Goal: Transaction & Acquisition: Book appointment/travel/reservation

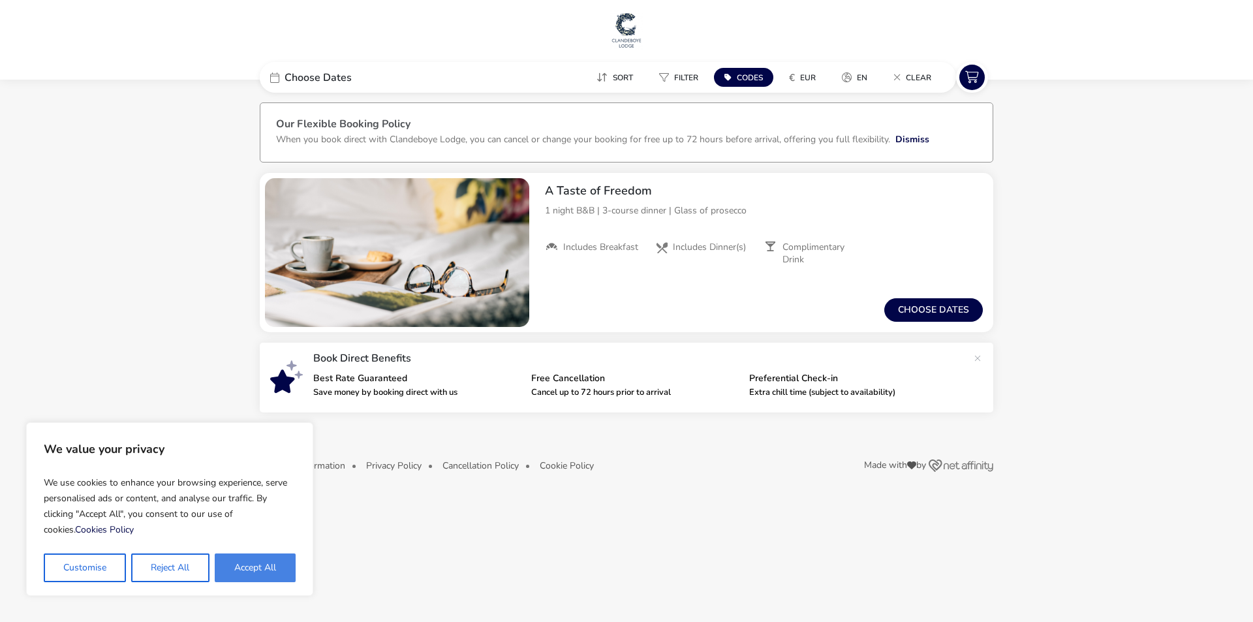
click at [251, 567] on button "Accept All" at bounding box center [255, 568] width 81 height 29
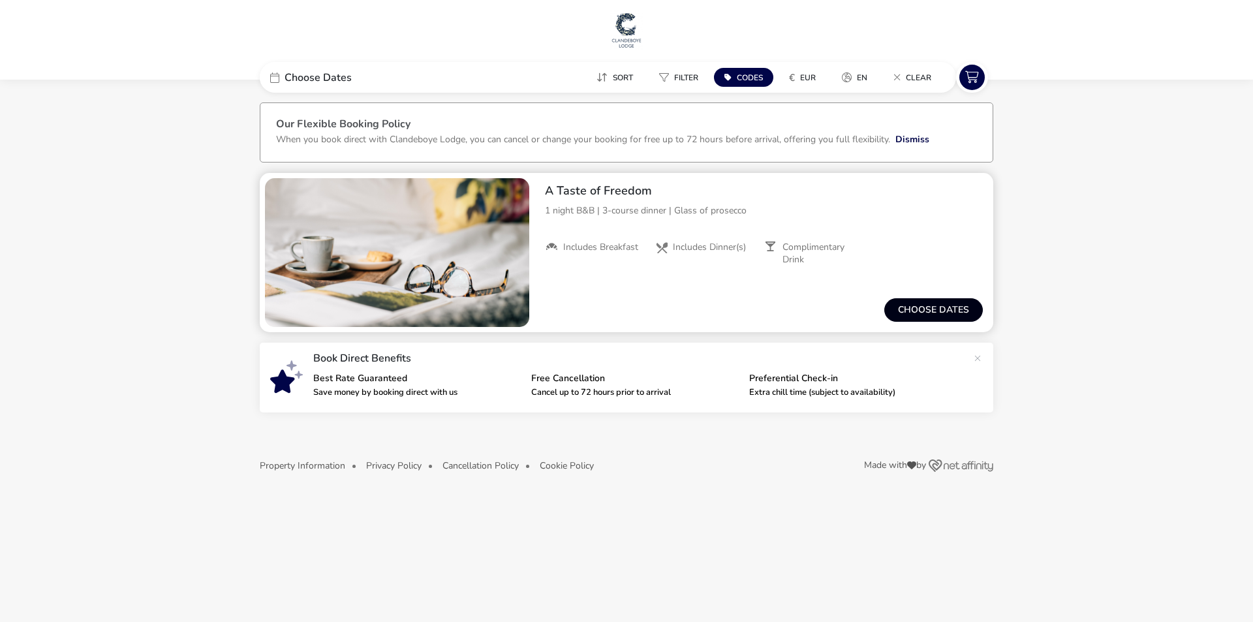
checkbox input "true"
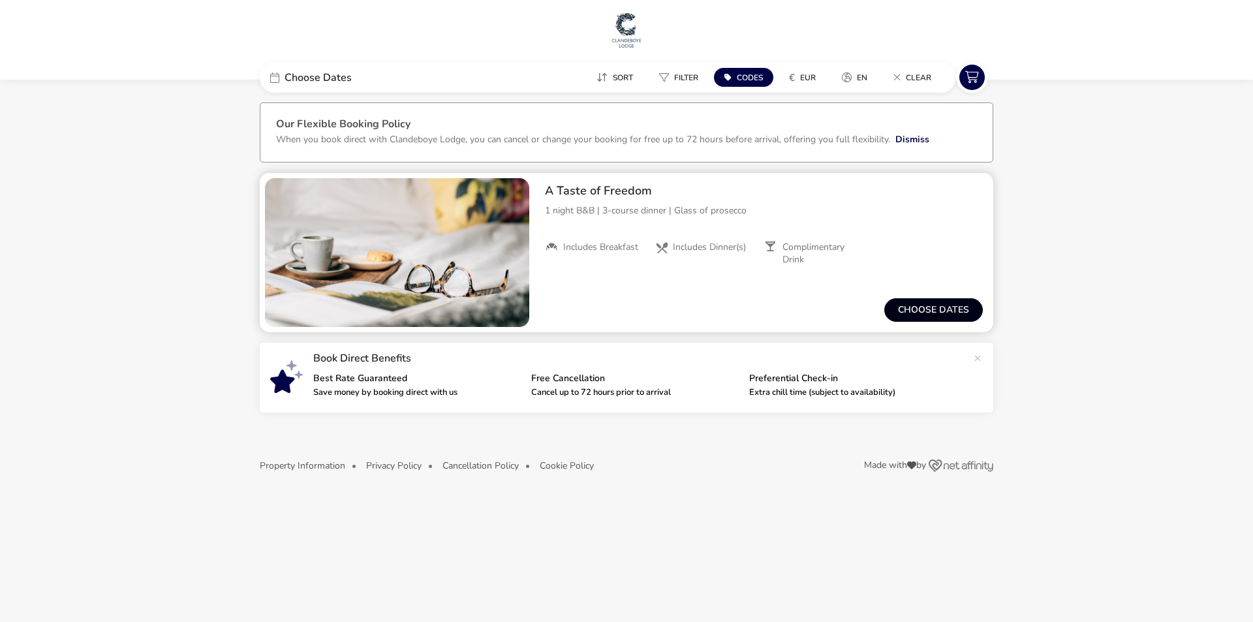
click at [951, 317] on button "Choose dates" at bounding box center [934, 310] width 99 height 24
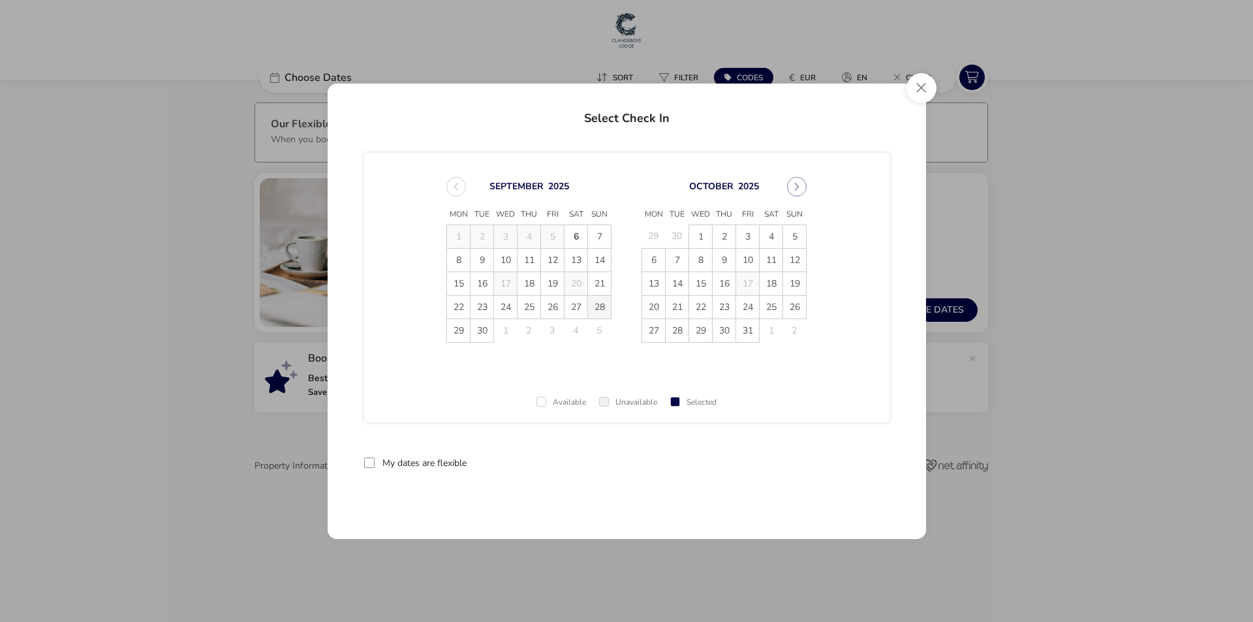
drag, startPoint x: 584, startPoint y: 309, endPoint x: 593, endPoint y: 309, distance: 8.5
click at [584, 309] on span "27" at bounding box center [576, 307] width 23 height 23
click at [599, 309] on span "28" at bounding box center [599, 307] width 23 height 23
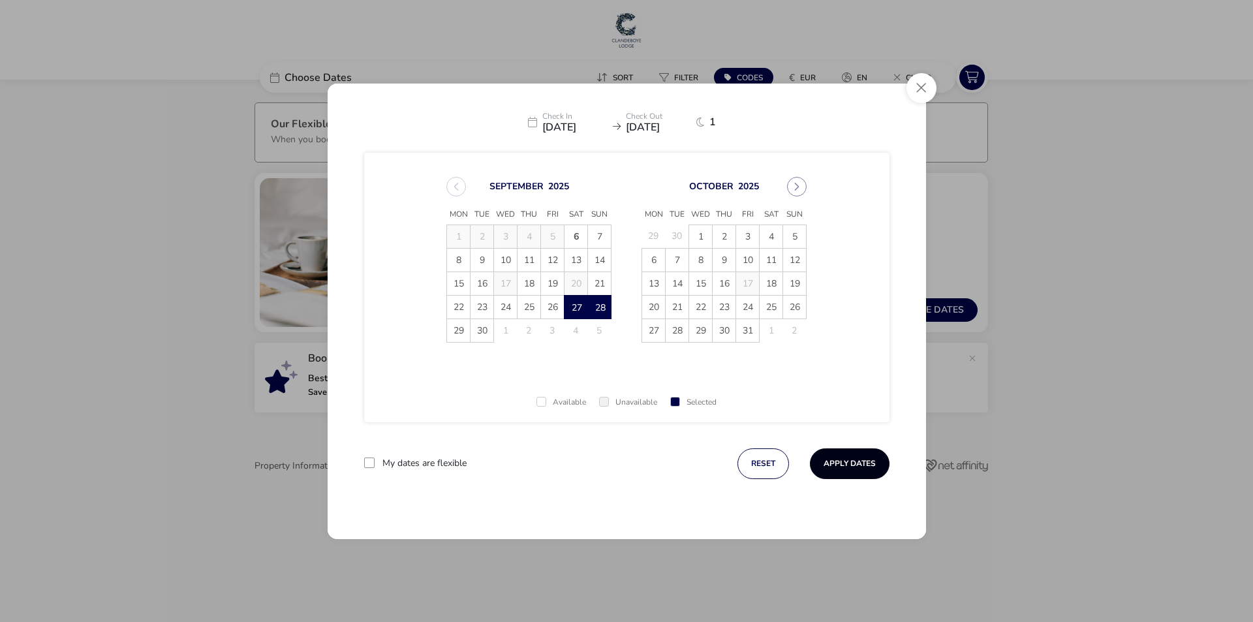
click at [860, 463] on button "Apply Dates" at bounding box center [850, 464] width 80 height 31
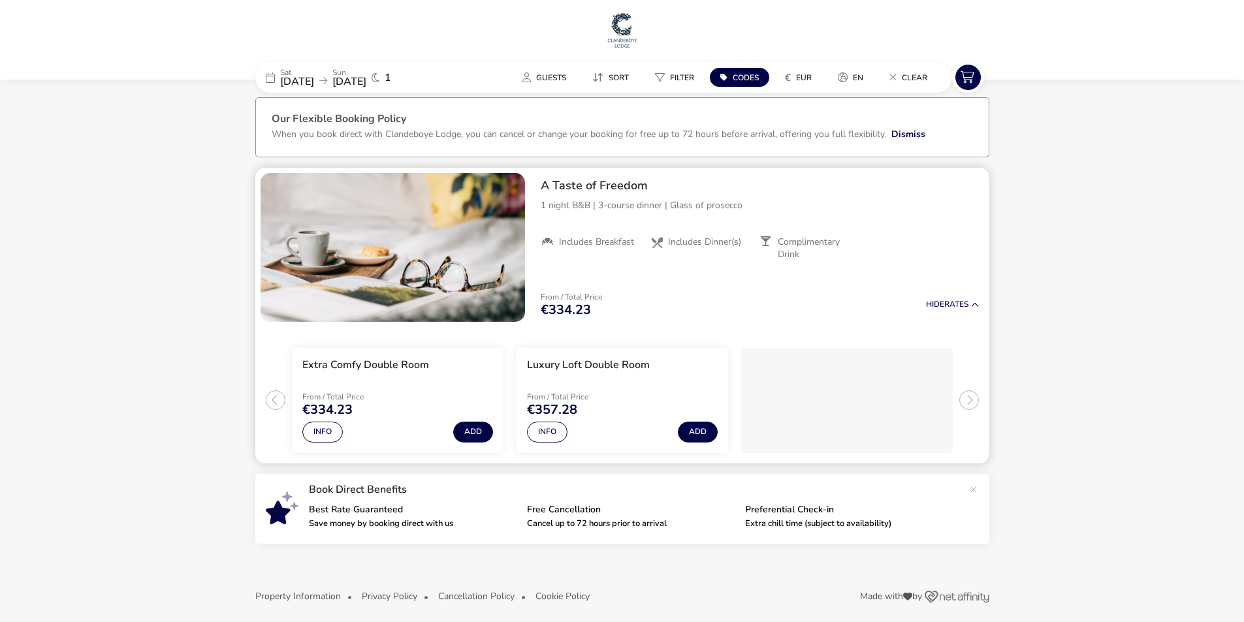
scroll to position [12, 0]
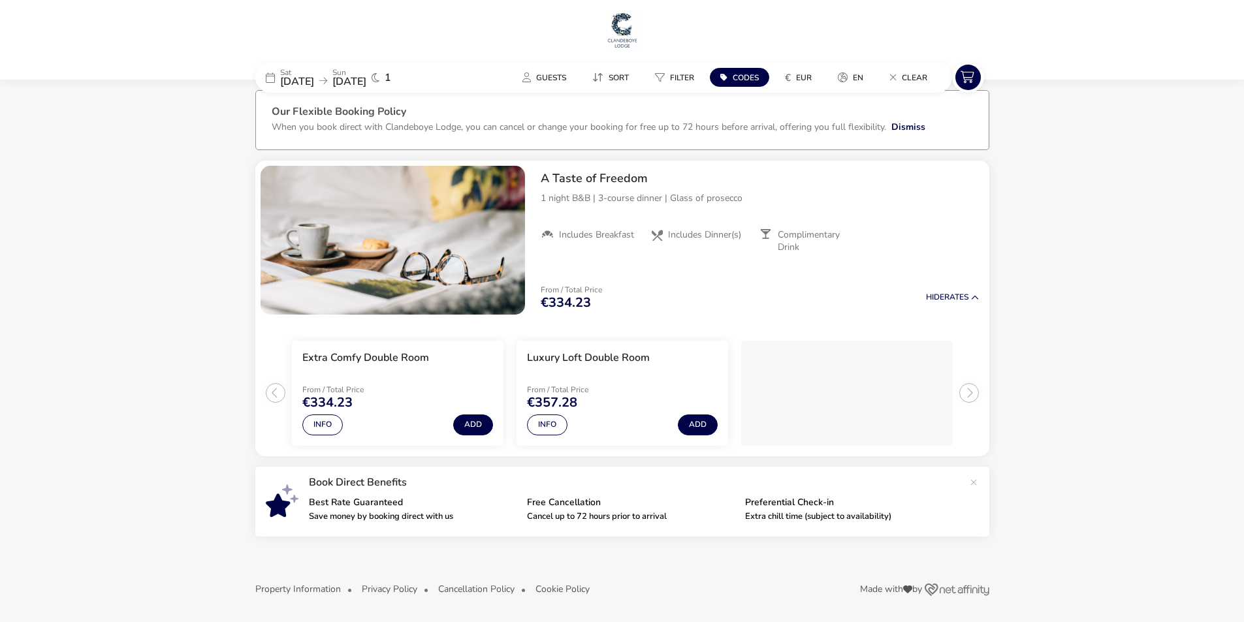
click at [743, 81] on span "Codes" at bounding box center [745, 77] width 26 height 10
type input "RORY20"
click at [872, 148] on button "Apply" at bounding box center [886, 148] width 40 height 27
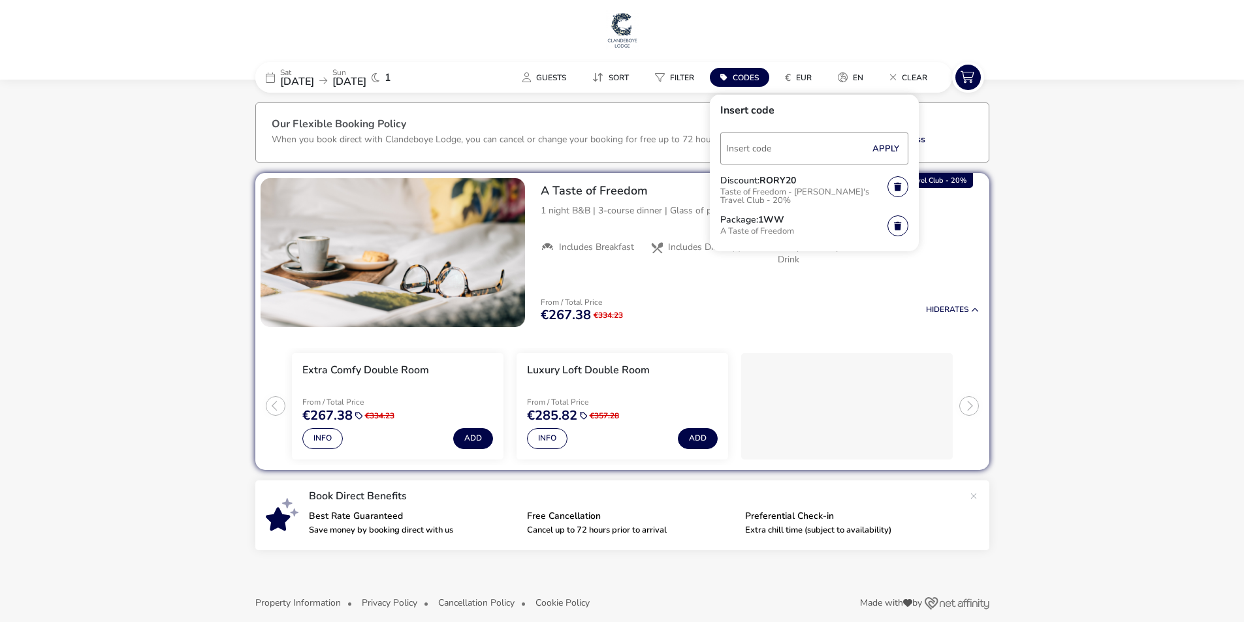
click at [351, 437] on div "Info Add" at bounding box center [397, 436] width 191 height 26
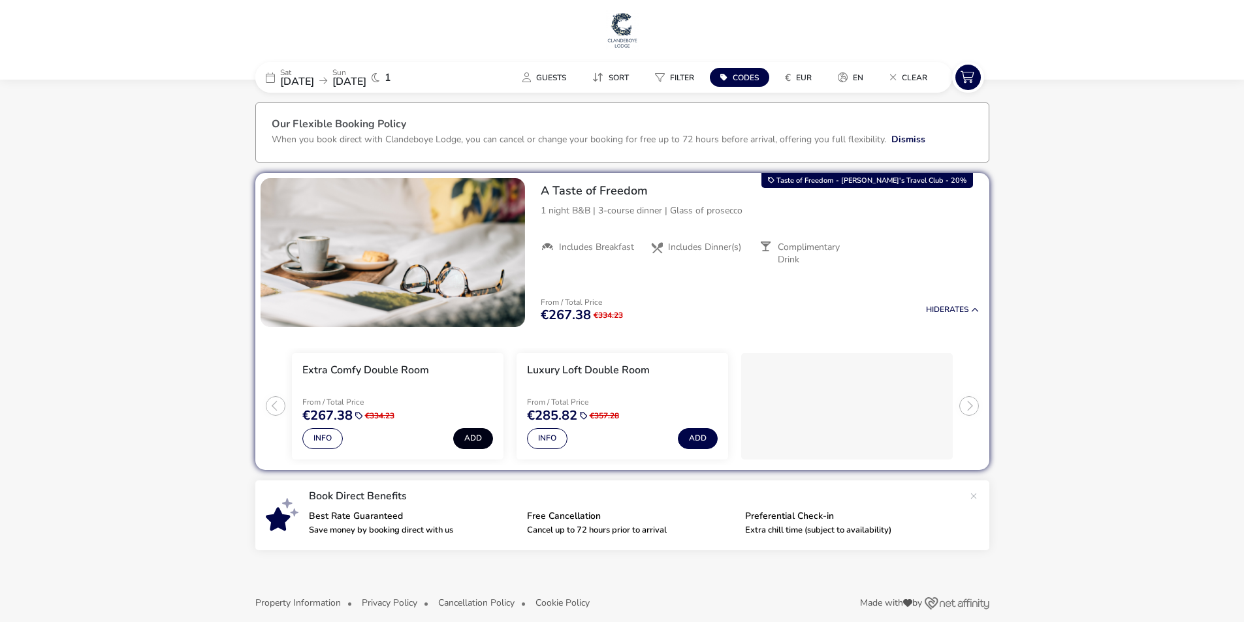
click at [469, 440] on button "Add" at bounding box center [473, 438] width 40 height 21
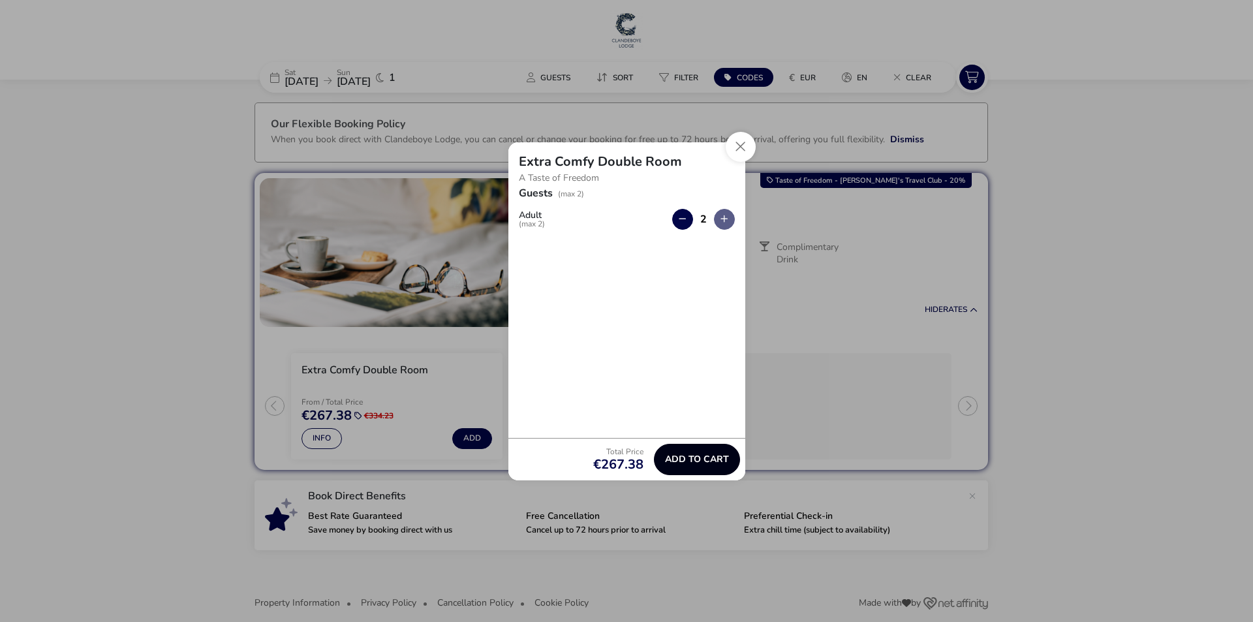
click at [722, 462] on span "Add to cart" at bounding box center [697, 459] width 64 height 10
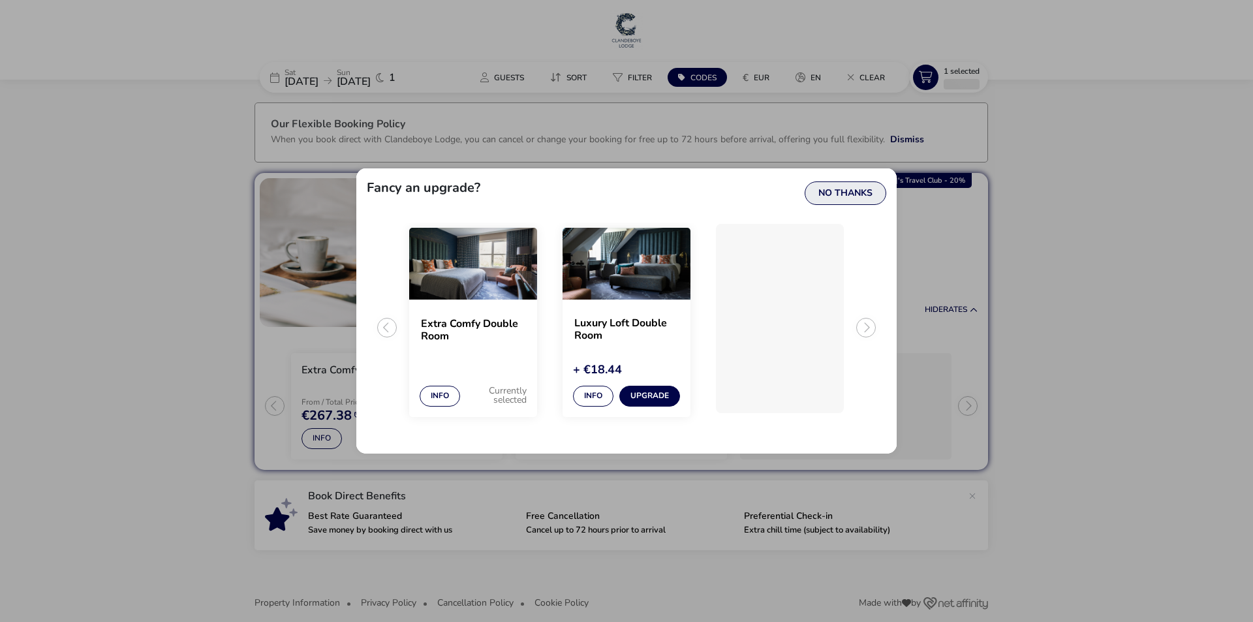
click at [815, 198] on button "No Thanks" at bounding box center [846, 193] width 82 height 24
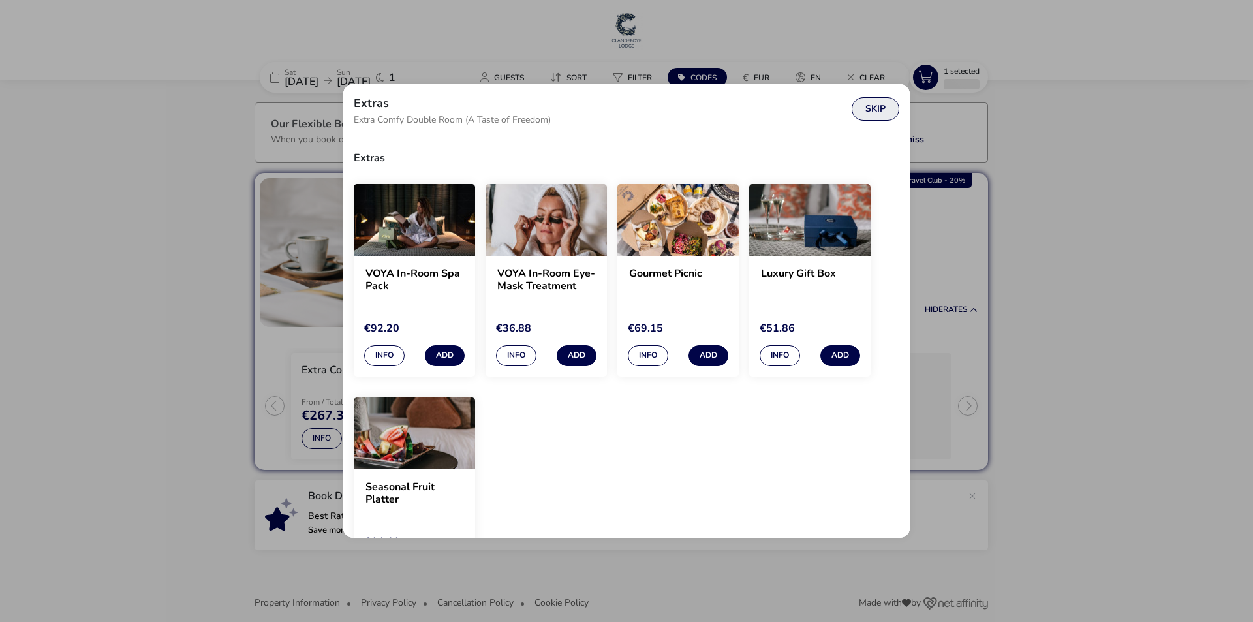
click at [874, 112] on button "Skip" at bounding box center [876, 109] width 48 height 24
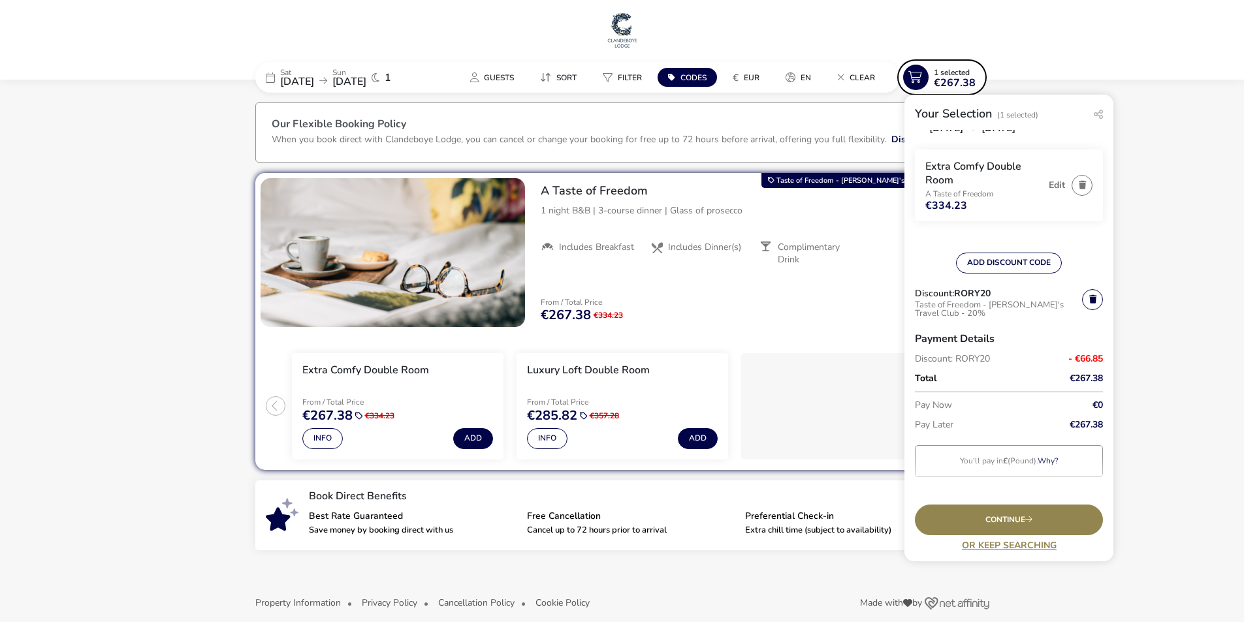
scroll to position [44, 0]
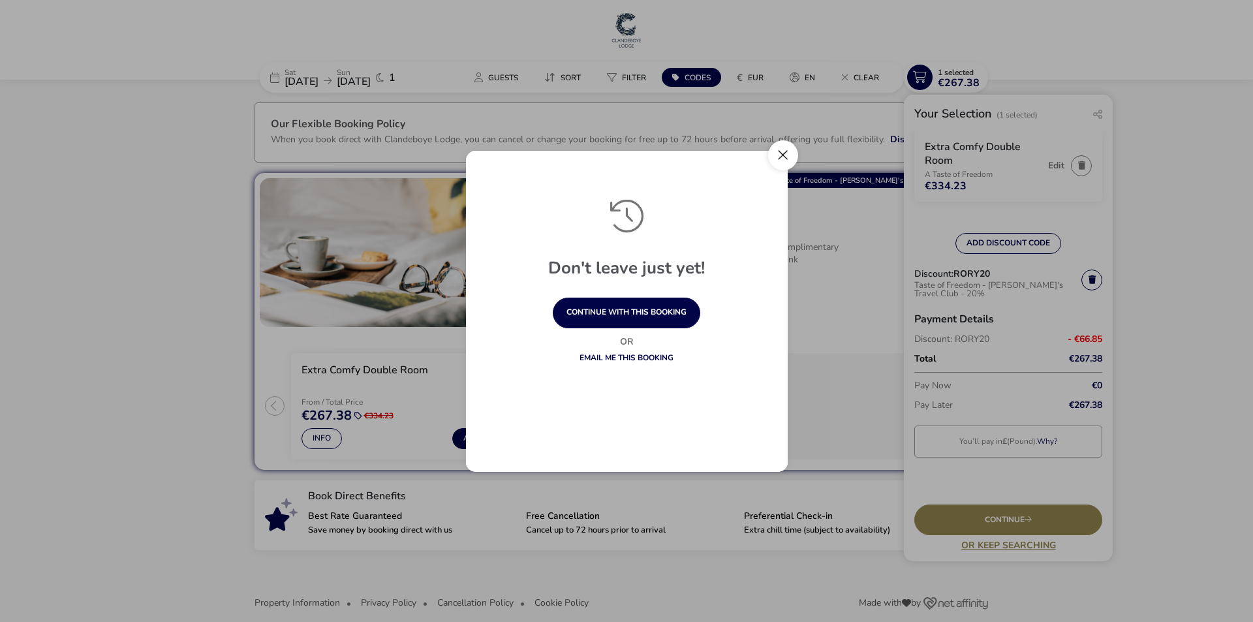
click at [779, 157] on button "Close" at bounding box center [783, 155] width 30 height 30
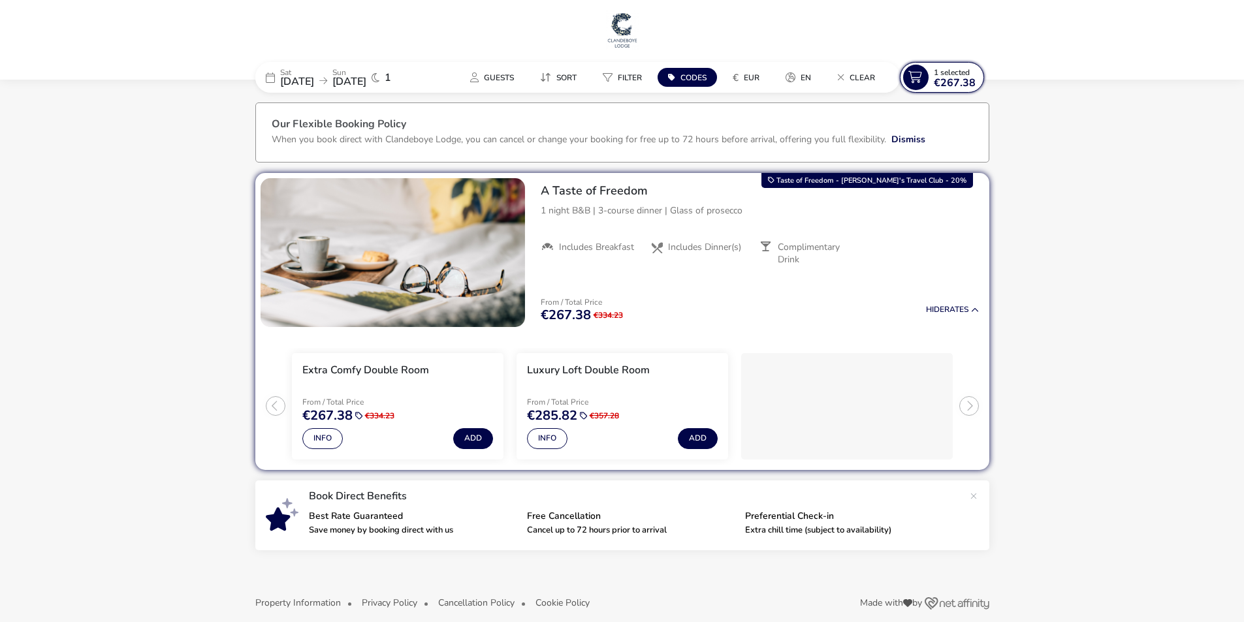
click at [944, 78] on span "€267.38" at bounding box center [955, 83] width 42 height 10
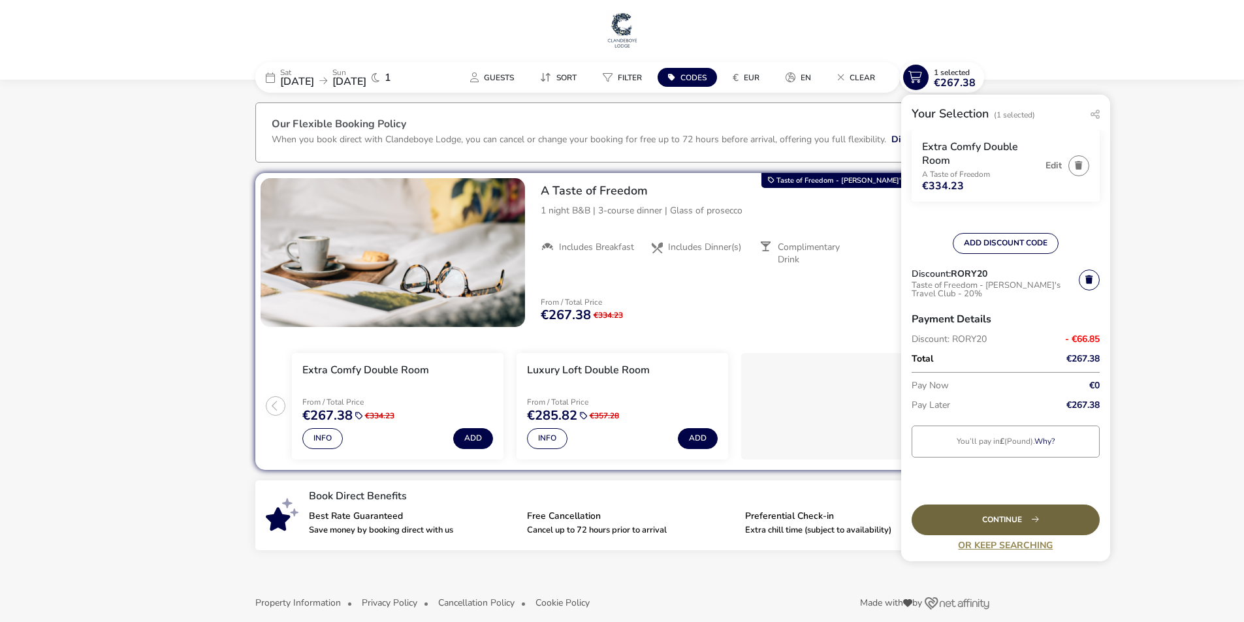
click at [1047, 512] on div "Continue" at bounding box center [1005, 520] width 188 height 31
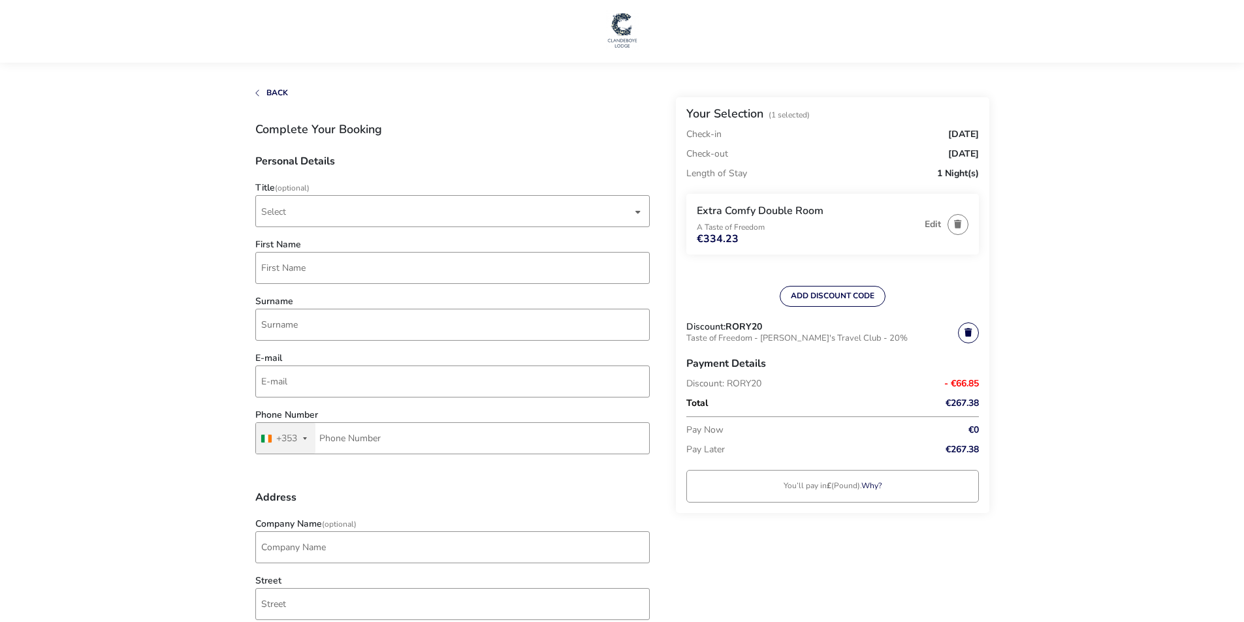
click at [838, 207] on h3 "Extra Comfy Double Room" at bounding box center [807, 211] width 221 height 14
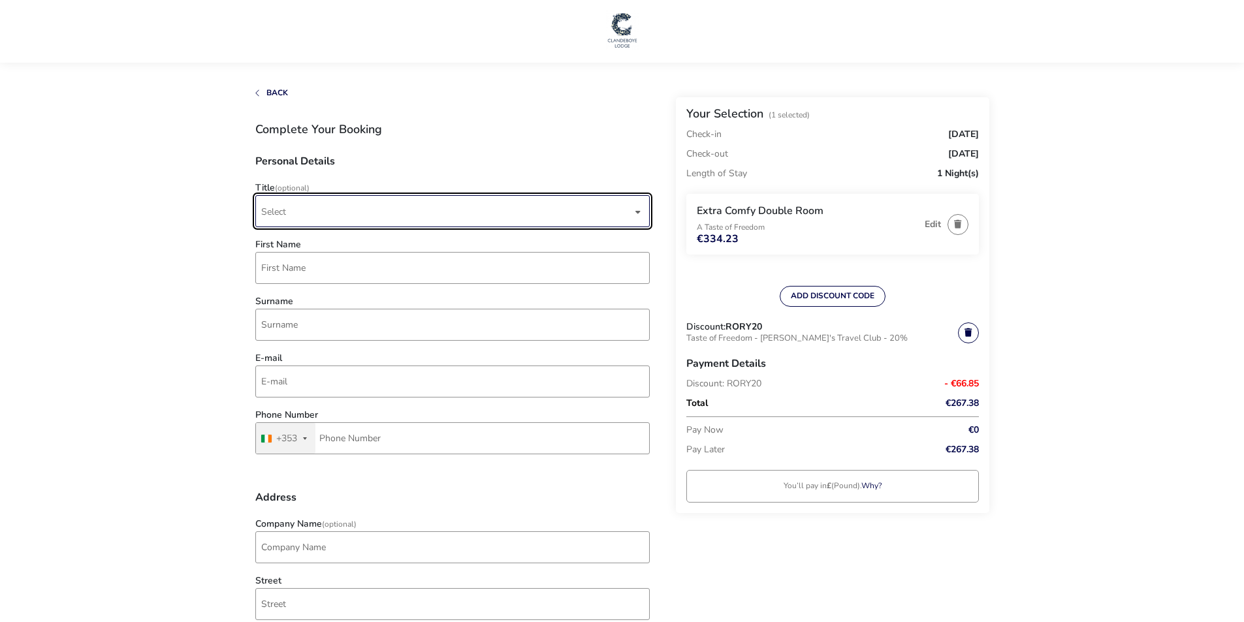
click at [459, 226] on span "Select" at bounding box center [446, 211] width 371 height 31
click at [427, 301] on li "Mrs" at bounding box center [453, 308] width 394 height 32
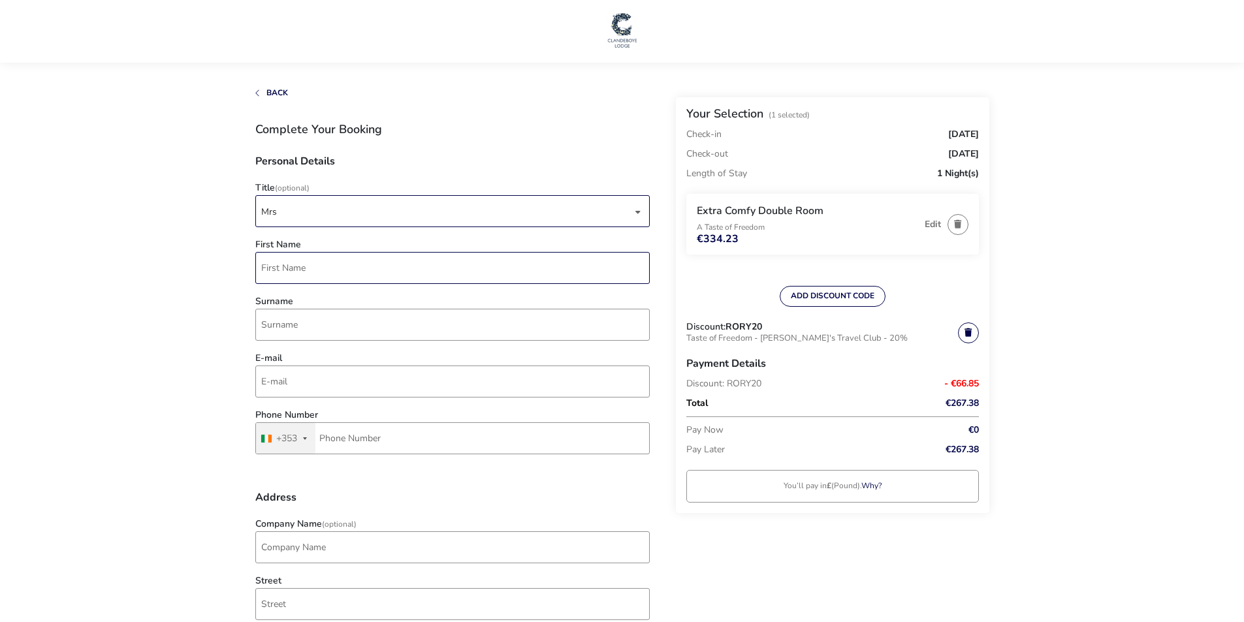
click at [426, 271] on input "First Name" at bounding box center [452, 268] width 394 height 32
type input "Alina"
click at [382, 323] on input "Surname" at bounding box center [452, 325] width 394 height 32
type input "[PERSON_NAME]"
click at [270, 395] on input "E-mail" at bounding box center [452, 382] width 394 height 32
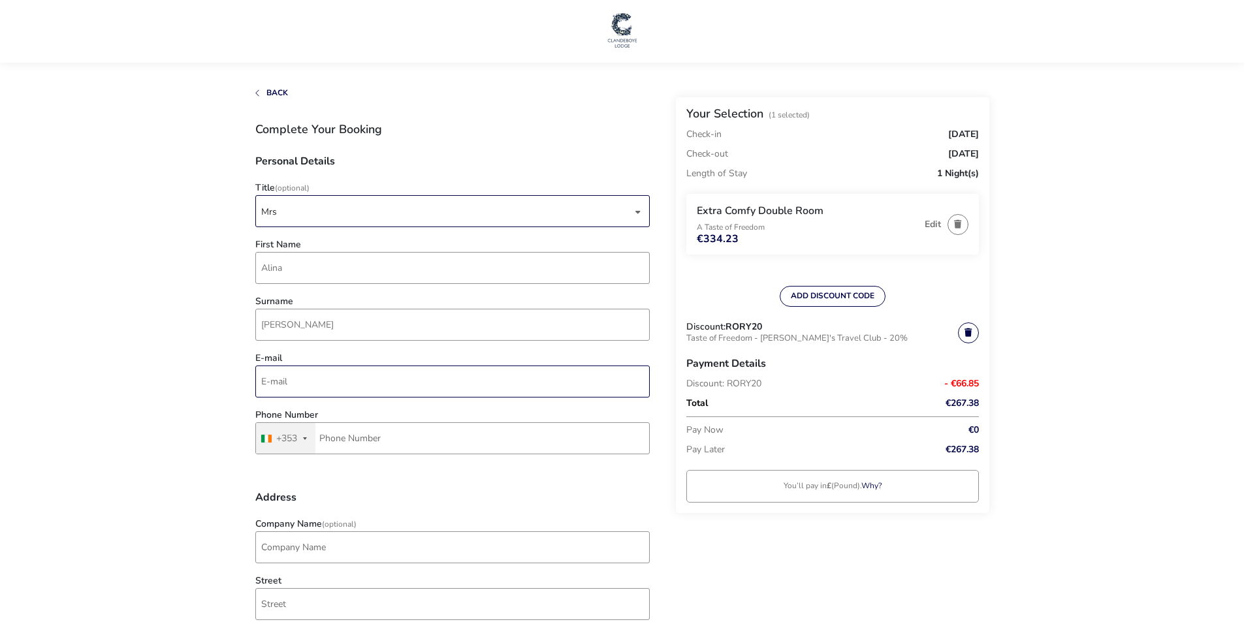
type input "[EMAIL_ADDRESS][DOMAIN_NAME]"
click at [369, 442] on input "Phone Number" at bounding box center [452, 438] width 394 height 32
type input "87 127 9157"
click at [364, 548] on input "Company Name (Optional)" at bounding box center [452, 547] width 394 height 32
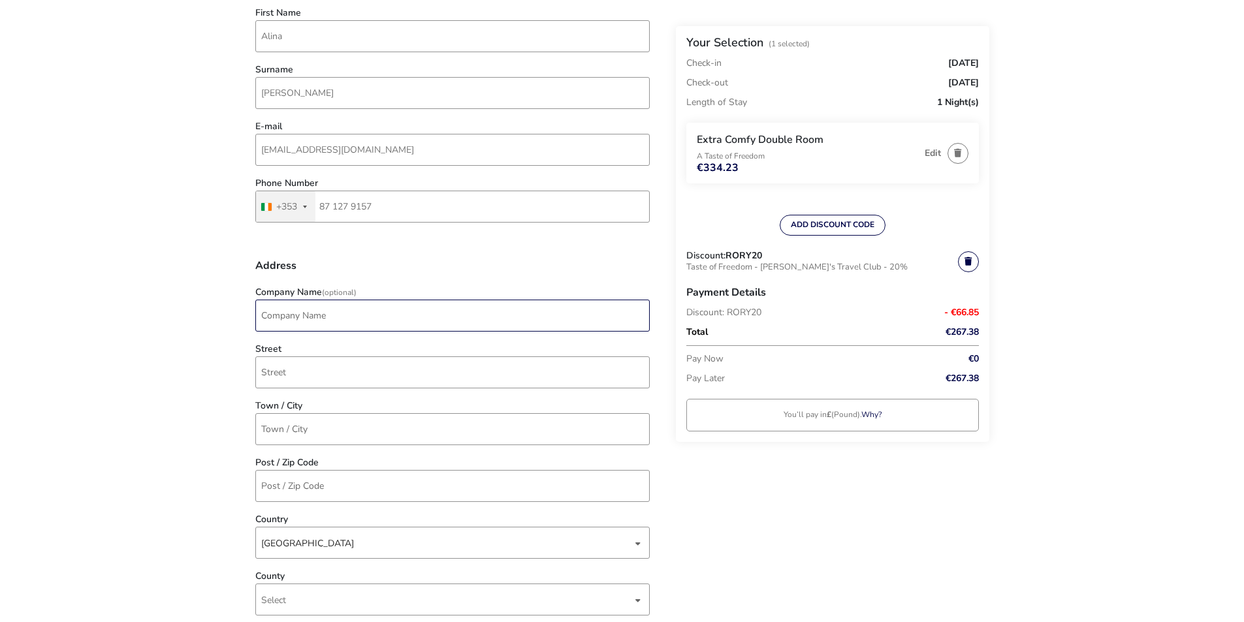
scroll to position [261, 0]
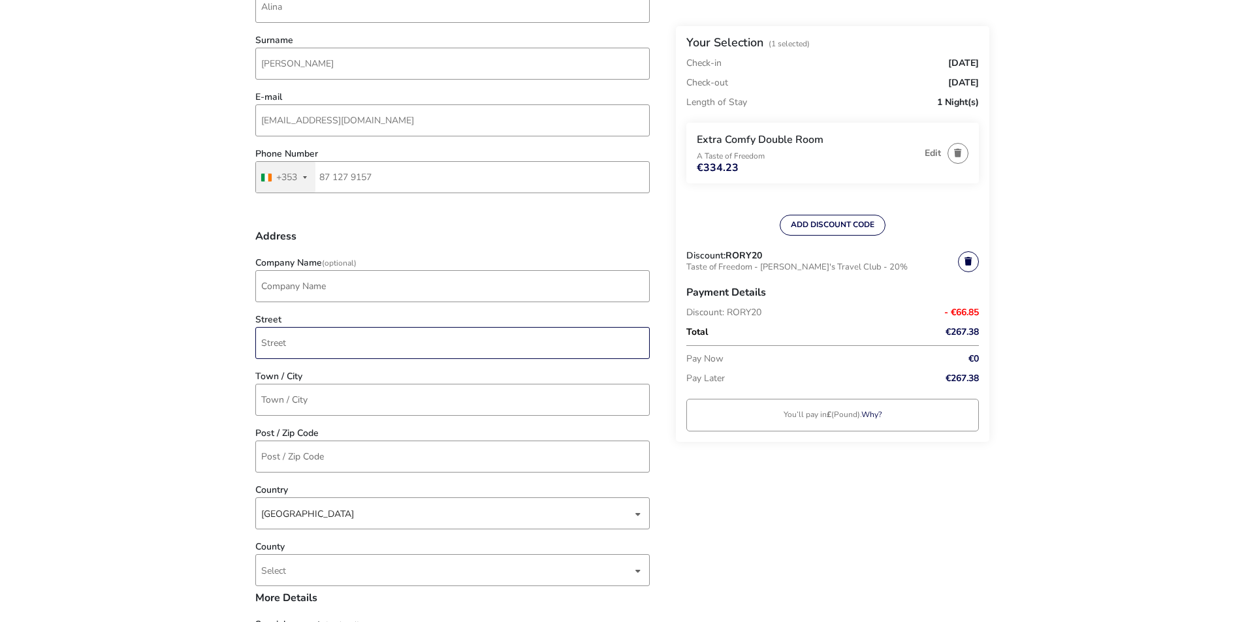
click at [386, 345] on input "Street" at bounding box center [452, 343] width 394 height 32
type input "Drumdart"
click at [353, 403] on input "Town / City" at bounding box center [452, 400] width 394 height 32
type input "T"
type input "Monaghan"
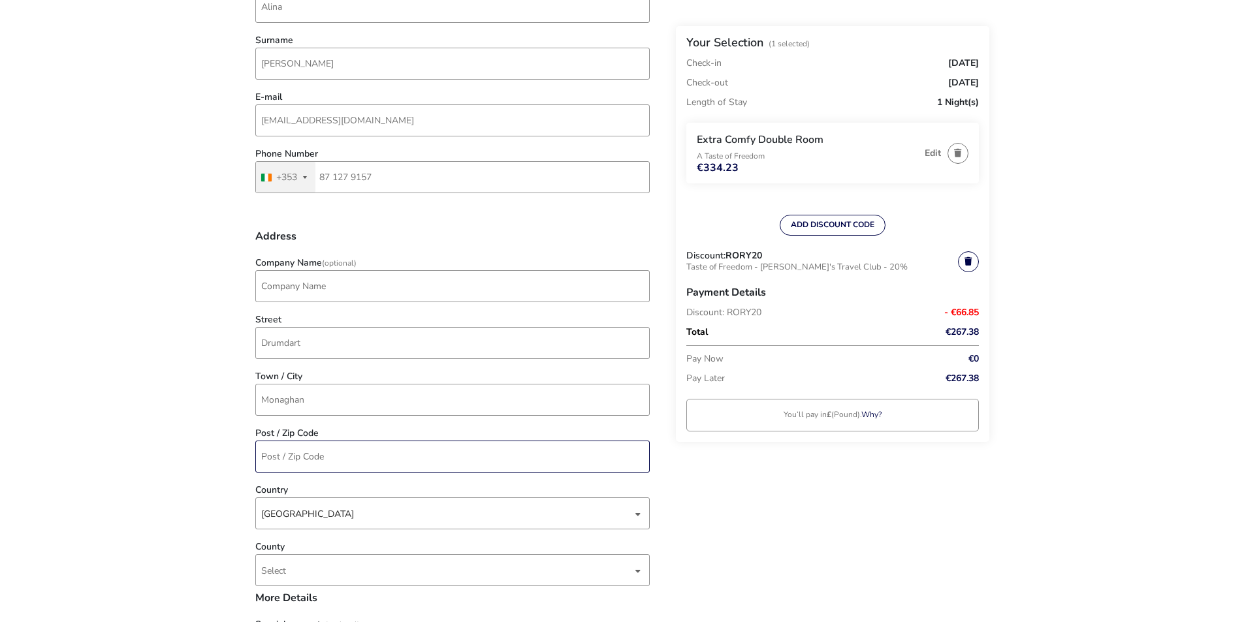
click at [340, 450] on input "Post / Zip Code" at bounding box center [452, 457] width 394 height 32
type input "H18R668"
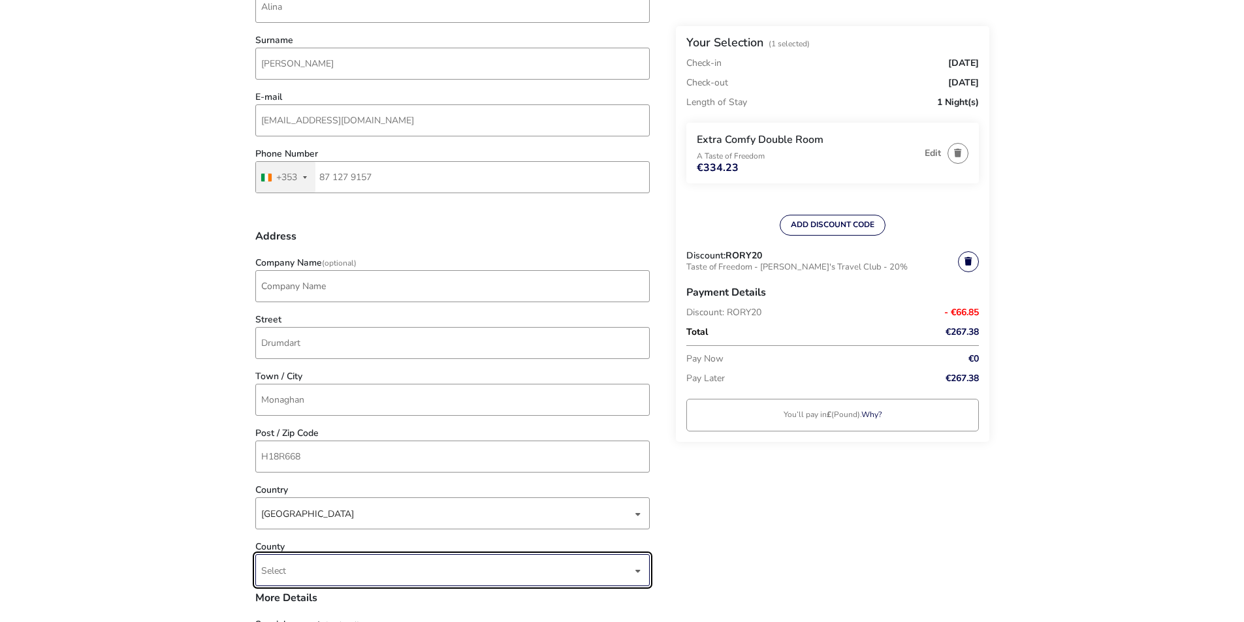
click at [331, 570] on span "Select" at bounding box center [446, 570] width 371 height 31
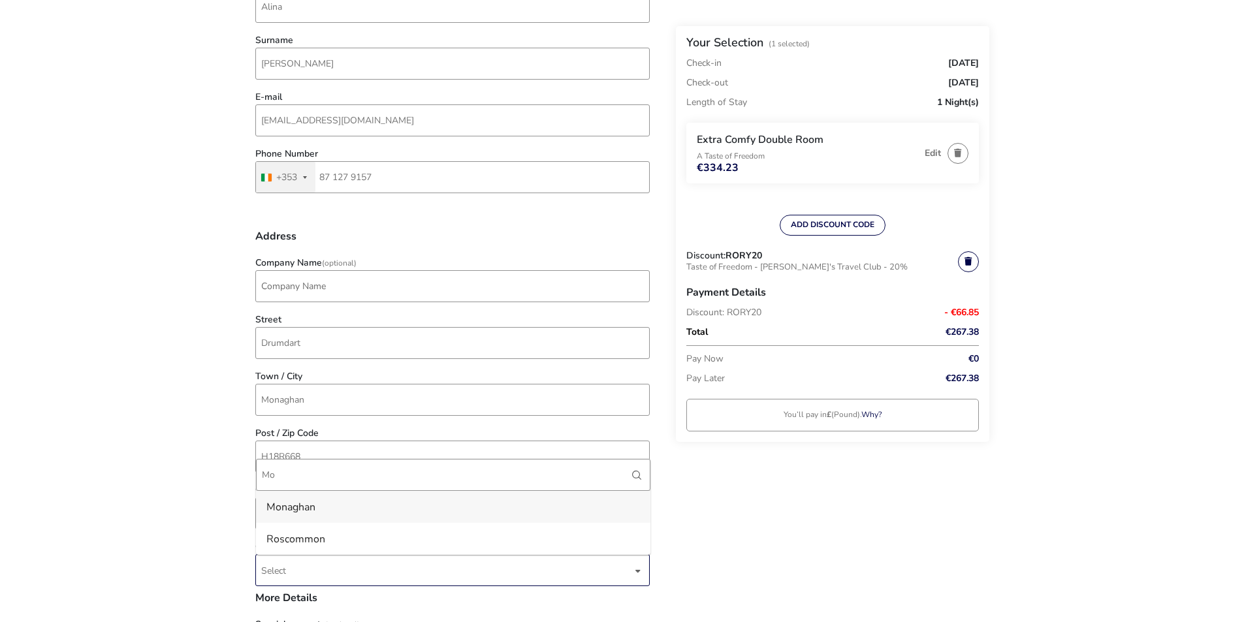
type input "Mo"
click at [326, 511] on li "Monaghan" at bounding box center [453, 507] width 394 height 32
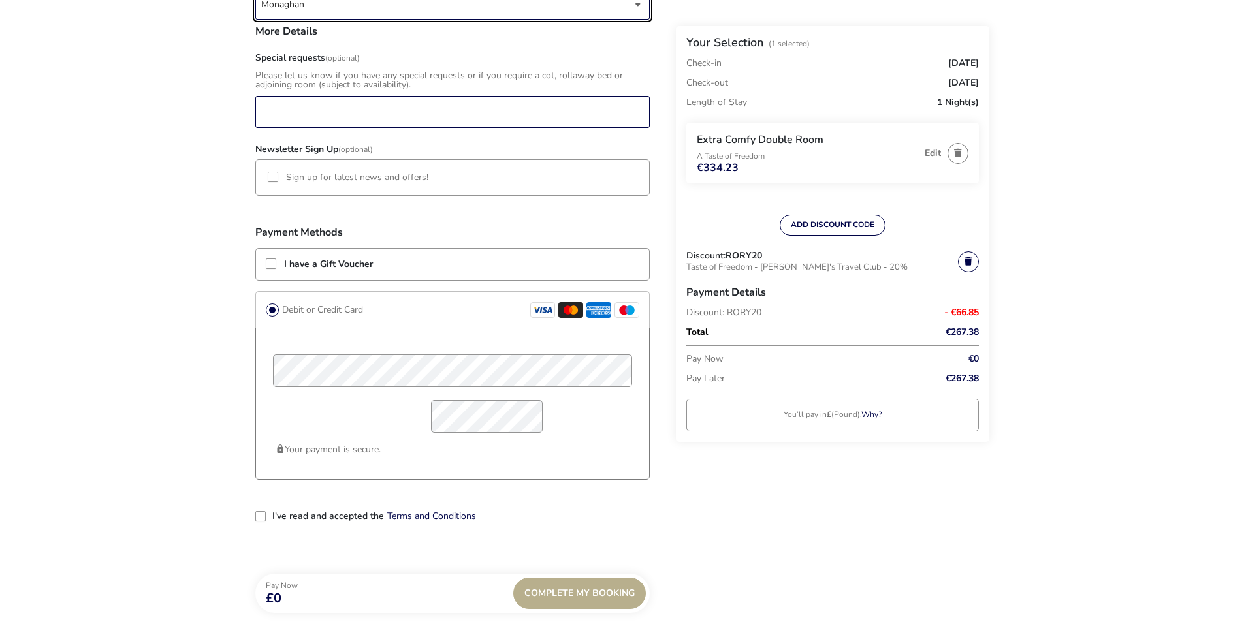
scroll to position [849, 0]
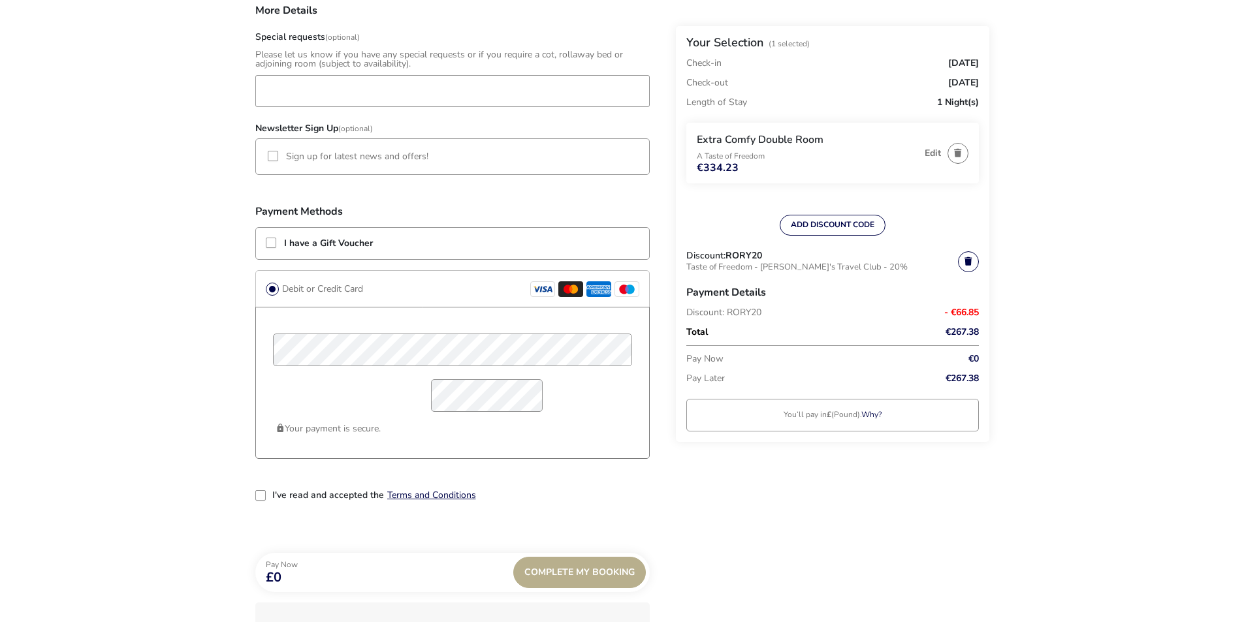
click at [479, 447] on div "Your payment is secure." at bounding box center [452, 383] width 394 height 152
click at [262, 497] on div "2-term_condi" at bounding box center [260, 495] width 10 height 10
click at [621, 584] on div "Complete My Booking" at bounding box center [579, 572] width 133 height 31
